Goal: Navigation & Orientation: Find specific page/section

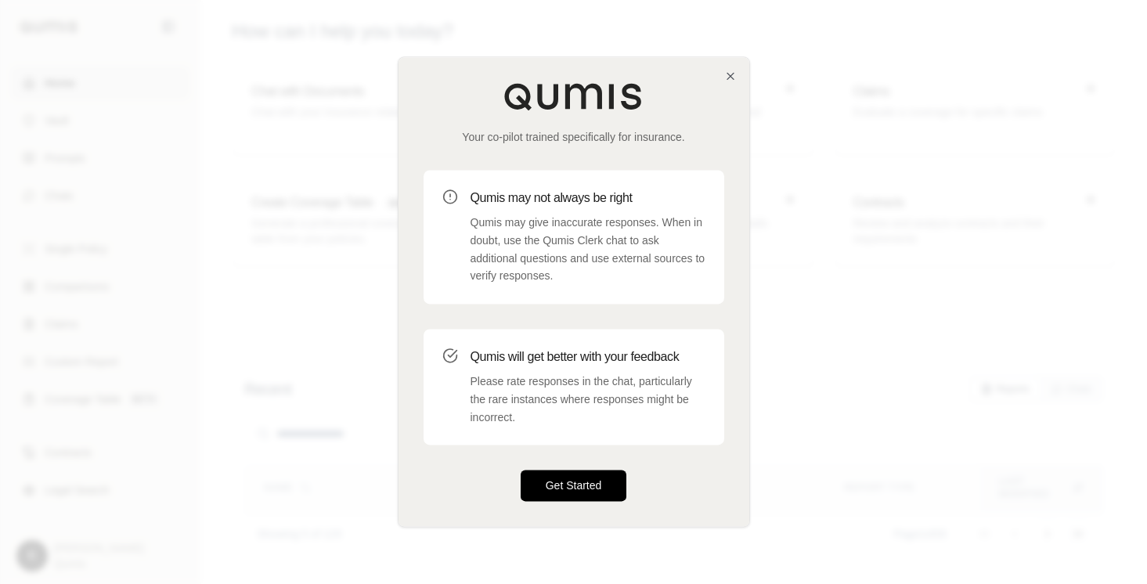
click at [571, 486] on button "Get Started" at bounding box center [574, 486] width 107 height 31
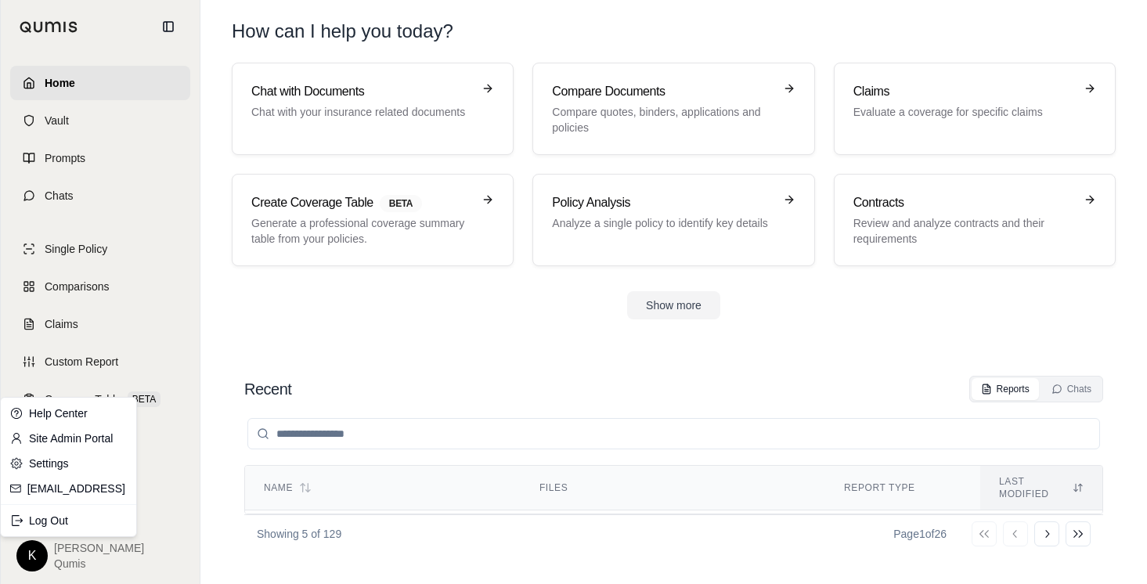
click at [34, 562] on html "Home Vault Prompts Chats Single Policy Comparisons Claims Custom Report Coverag…" at bounding box center [573, 292] width 1147 height 584
click at [96, 426] on link "Site Admin Portal" at bounding box center [68, 438] width 129 height 25
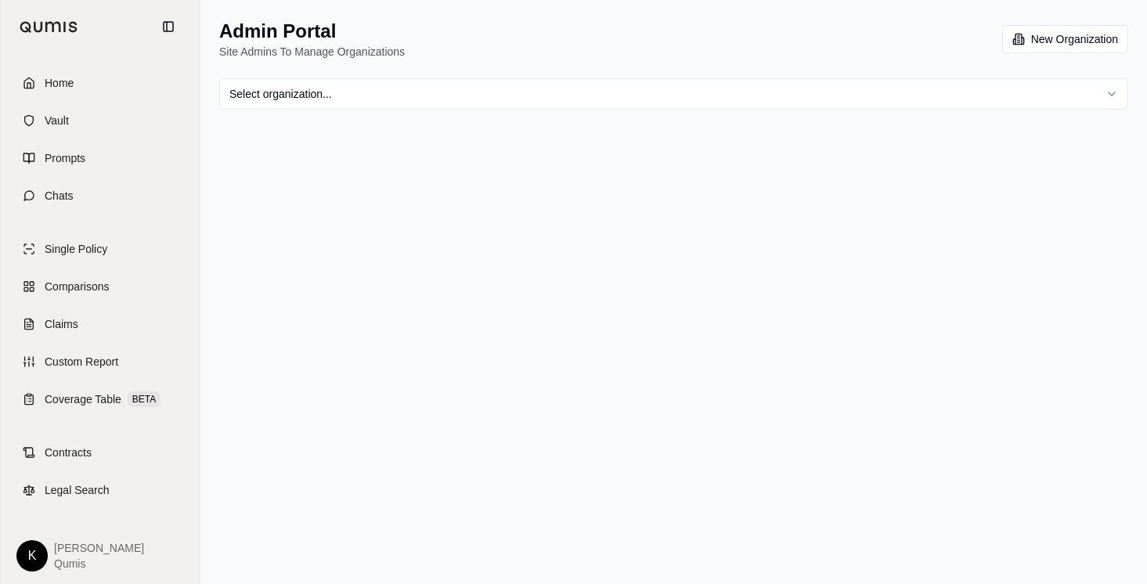
click at [583, 89] on html "Home Vault Prompts Chats Single Policy Comparisons Claims Custom Report Coverag…" at bounding box center [573, 292] width 1147 height 584
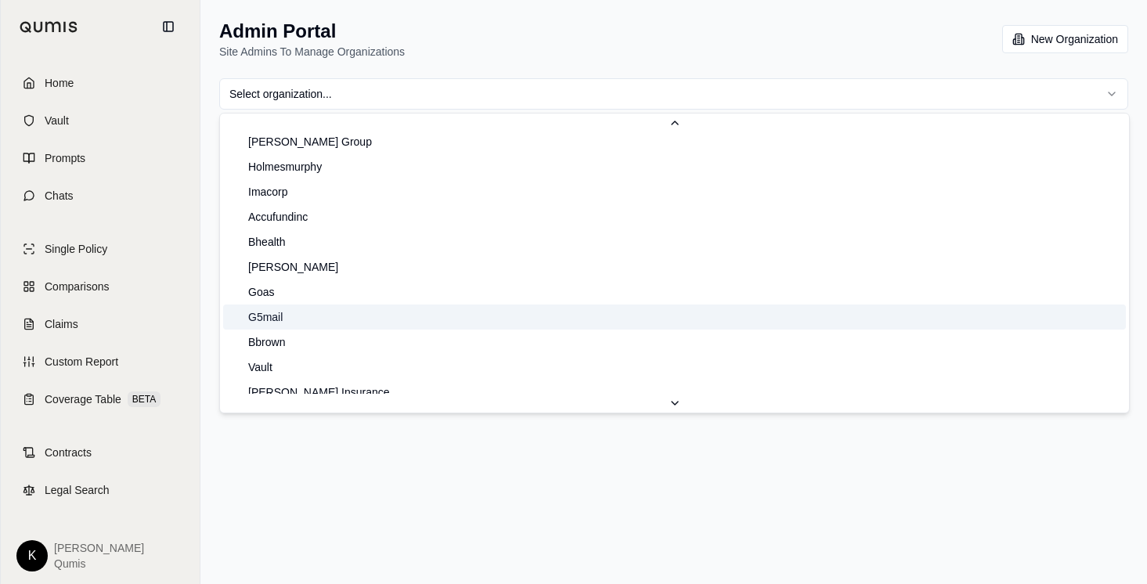
scroll to position [1104, 0]
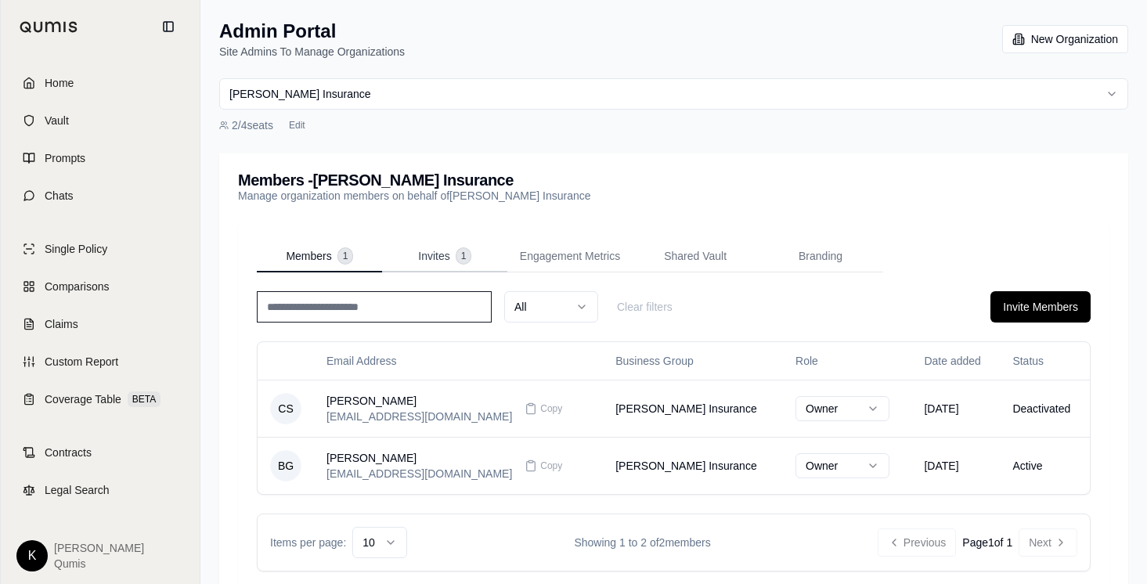
click at [446, 255] on span "Invites" at bounding box center [433, 256] width 31 height 16
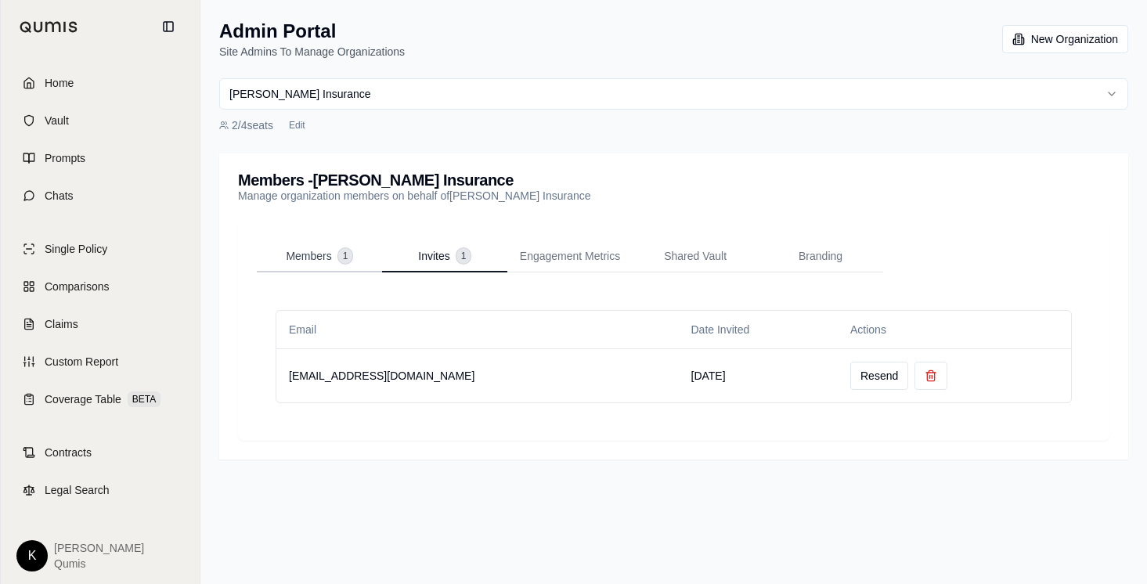
click at [322, 255] on span "Members" at bounding box center [308, 256] width 45 height 16
click at [413, 254] on button "Invites 1" at bounding box center [444, 256] width 125 height 31
click at [311, 261] on span "Members" at bounding box center [308, 256] width 45 height 16
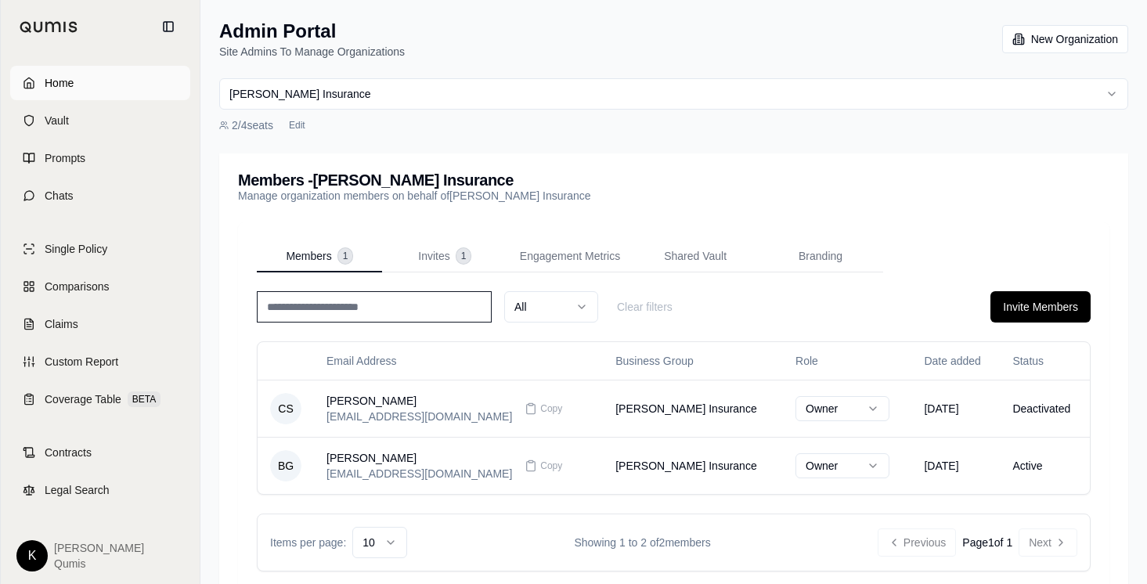
click at [96, 83] on link "Home" at bounding box center [100, 83] width 180 height 34
